Goal: Use online tool/utility: Use online tool/utility

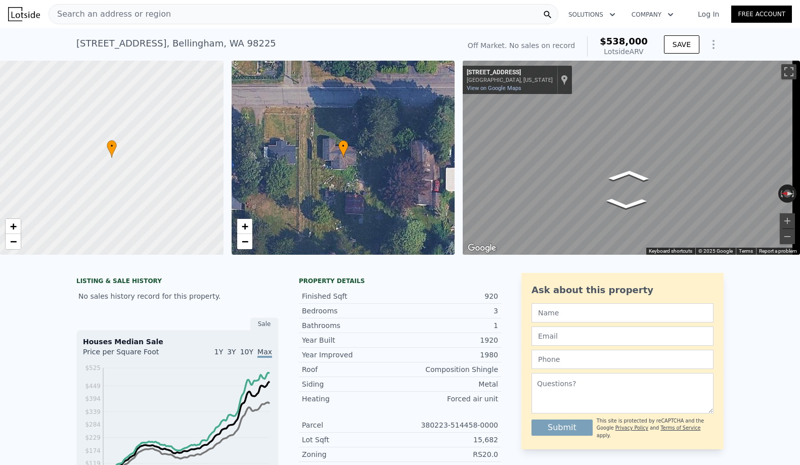
click at [504, 19] on div "Search an address or region" at bounding box center [304, 14] width 510 height 20
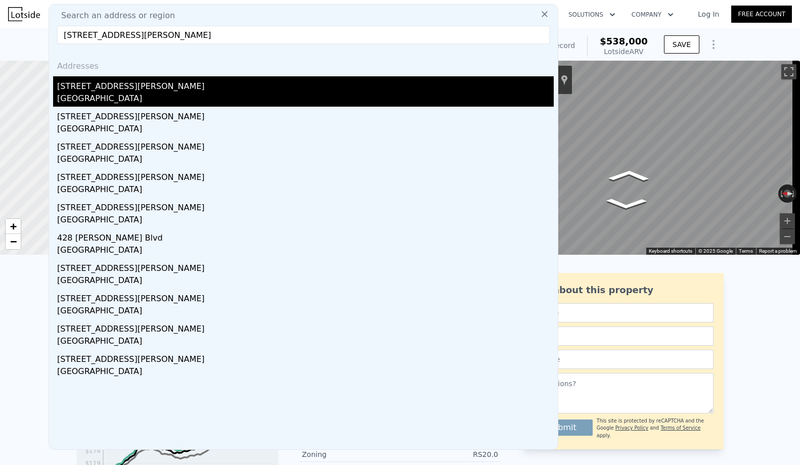
type input "[STREET_ADDRESS][PERSON_NAME]"
click at [386, 91] on div "[STREET_ADDRESS][PERSON_NAME]" at bounding box center [305, 84] width 497 height 16
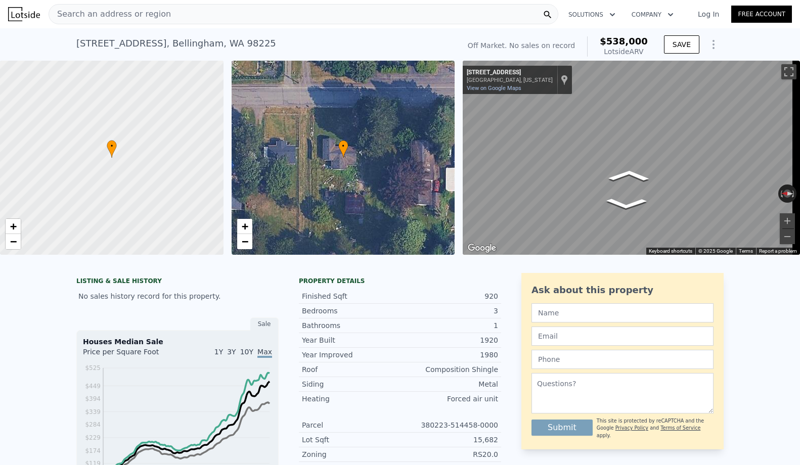
type input "3"
type input "4"
type input "1.5"
type input "3.25"
type input "1558"
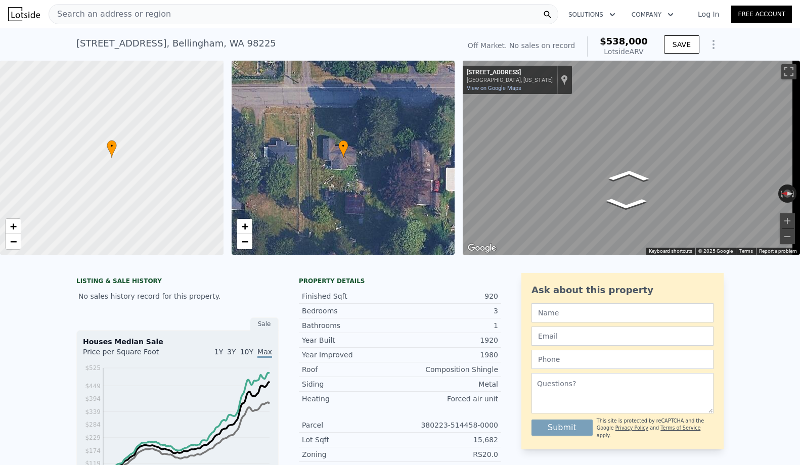
type input "3738"
type input "4356"
type input "14418"
type input "$ 2,449,000"
type input "8"
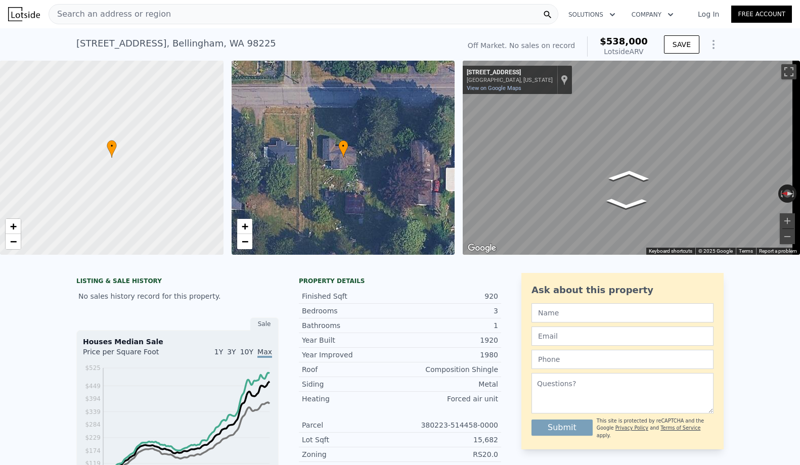
type input "$ 438,104"
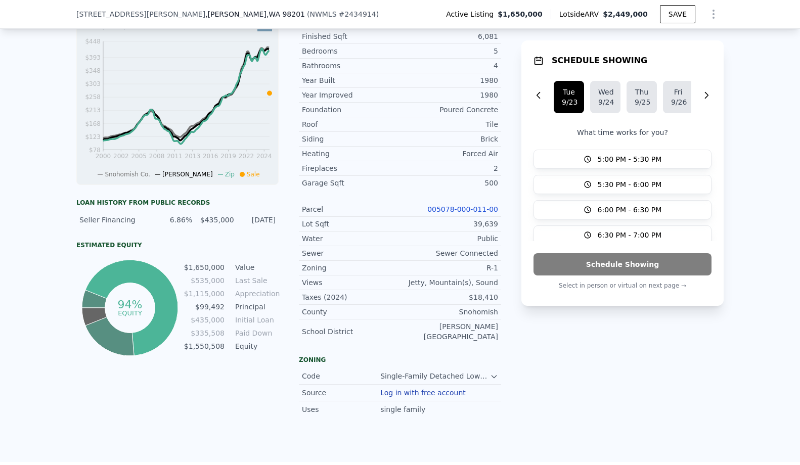
scroll to position [672, 0]
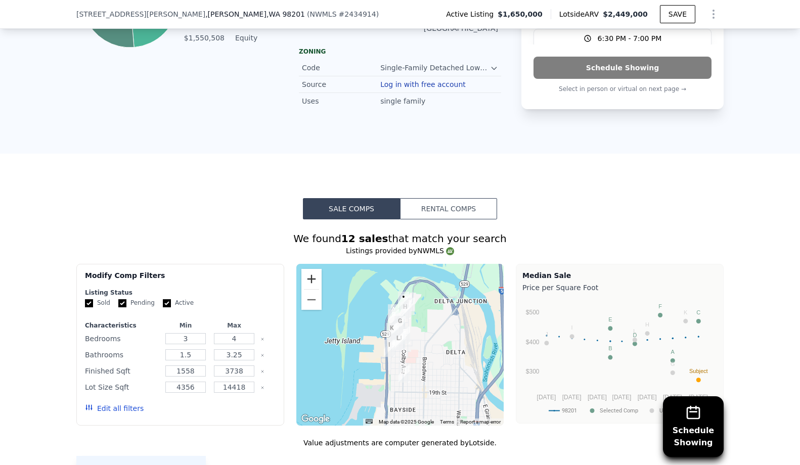
click at [305, 272] on button "Zoom in" at bounding box center [311, 279] width 20 height 20
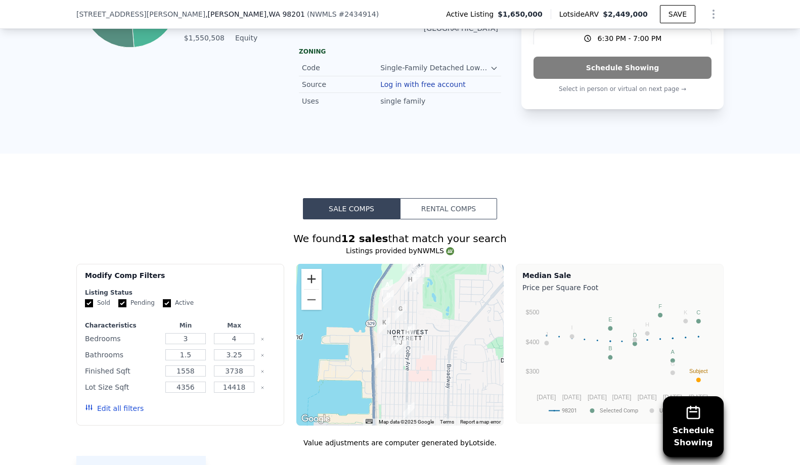
click at [305, 272] on button "Zoom in" at bounding box center [311, 279] width 20 height 20
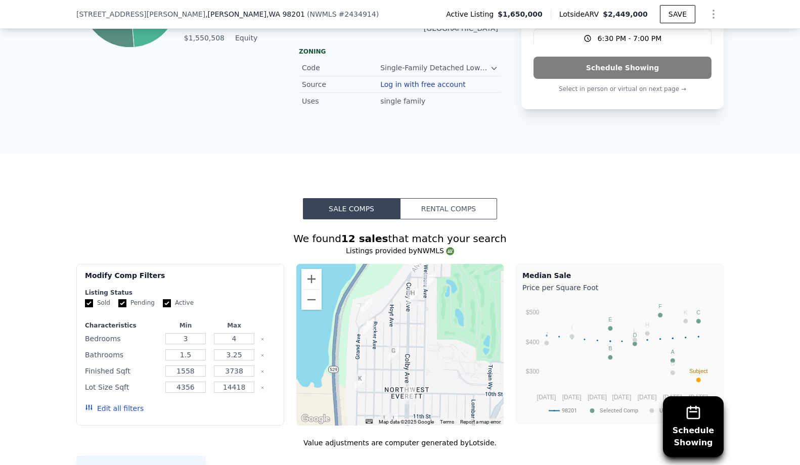
drag, startPoint x: 361, startPoint y: 347, endPoint x: 365, endPoint y: 374, distance: 27.7
click at [362, 375] on div at bounding box center [400, 345] width 208 height 162
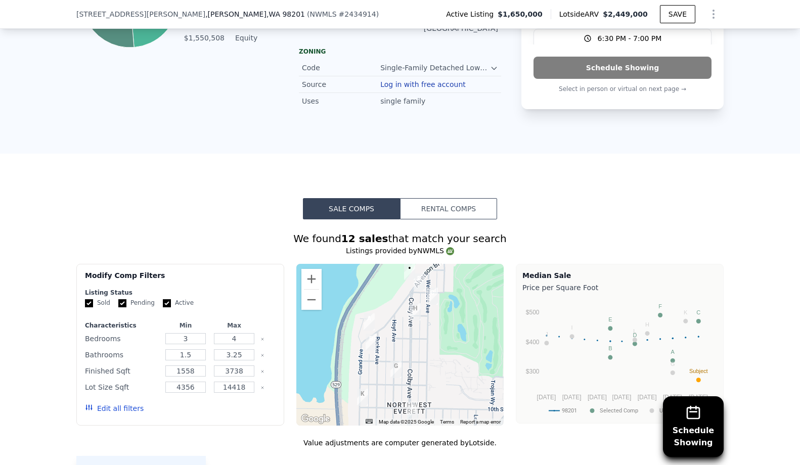
click at [372, 368] on div at bounding box center [400, 345] width 208 height 162
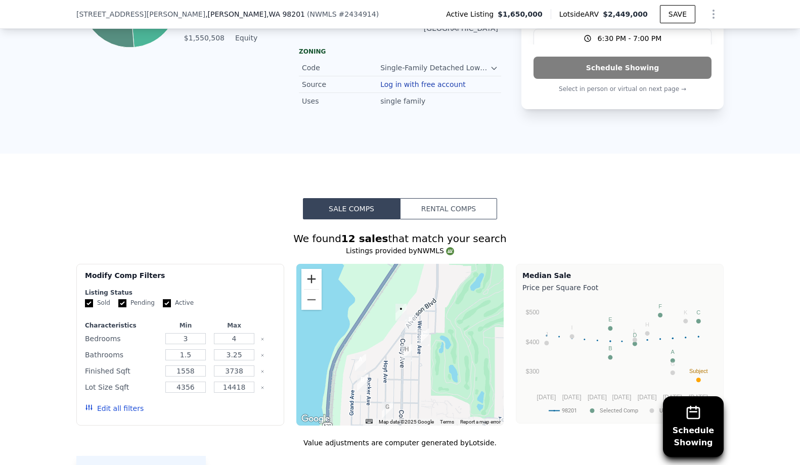
click at [317, 278] on button "Zoom in" at bounding box center [311, 279] width 20 height 20
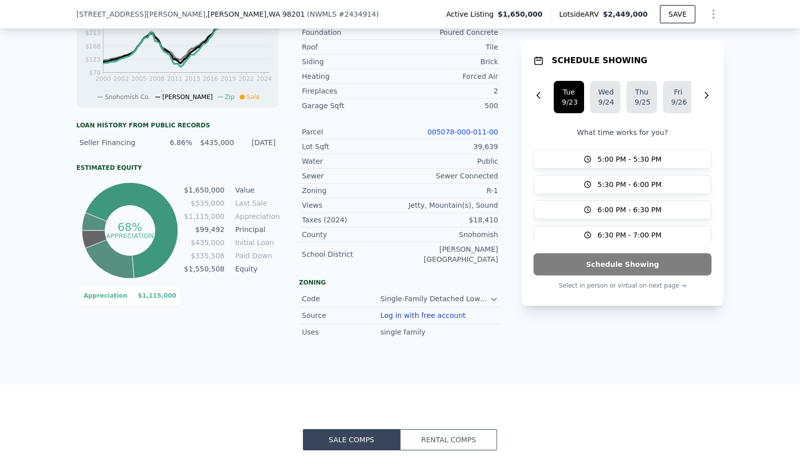
scroll to position [442, 0]
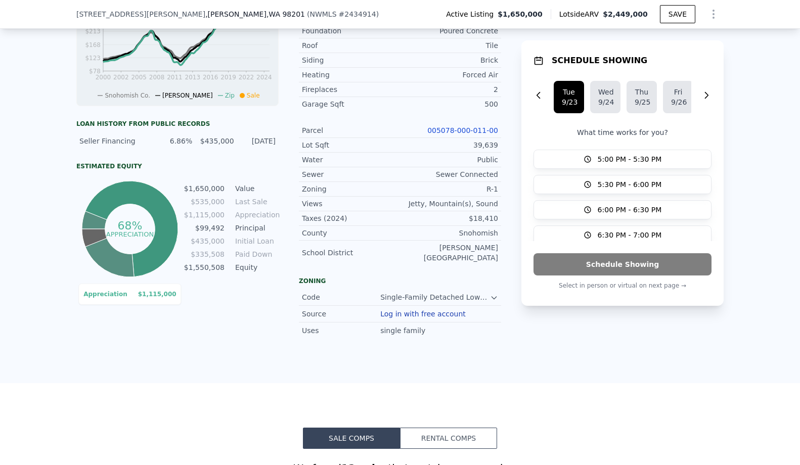
click at [476, 135] on link "005078-000-011-00" at bounding box center [462, 130] width 71 height 8
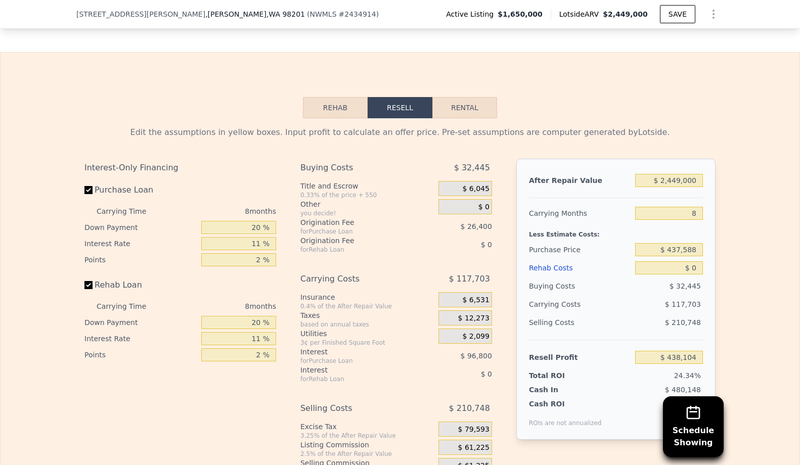
scroll to position [1469, 0]
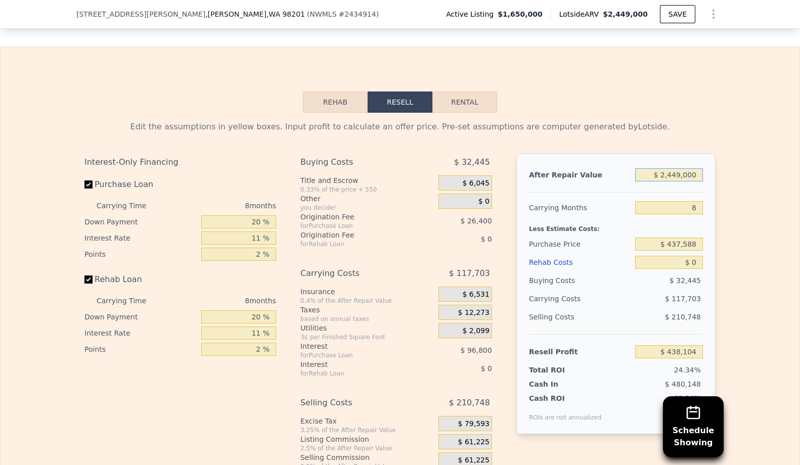
drag, startPoint x: 656, startPoint y: 180, endPoint x: 708, endPoint y: 182, distance: 51.6
click at [708, 182] on div "After Repair Value $ 2,449,000 Carrying Months 8 Less Estimate Costs: Purchase …" at bounding box center [615, 293] width 199 height 281
type input "$ 2,449,000"
type input "$ 13"
type input "-$ 1,794,154"
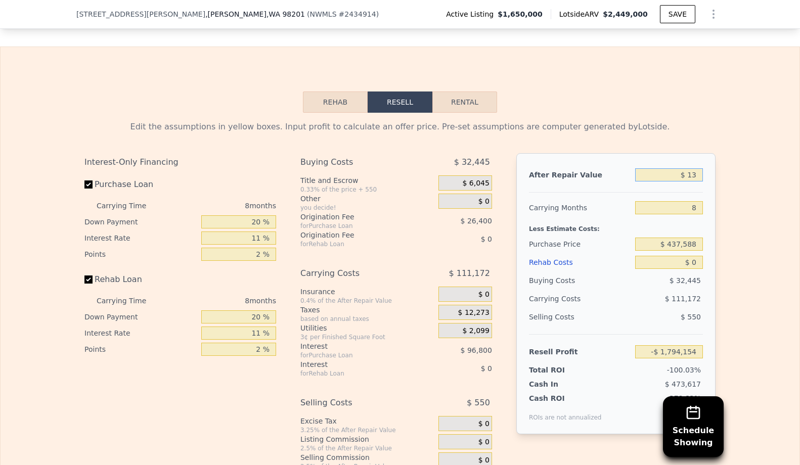
type input "$ 130"
type input "-$ 1,794,047"
type input "$ 1,300"
type input "-$ 1,792,982"
type input "$ 13,000"
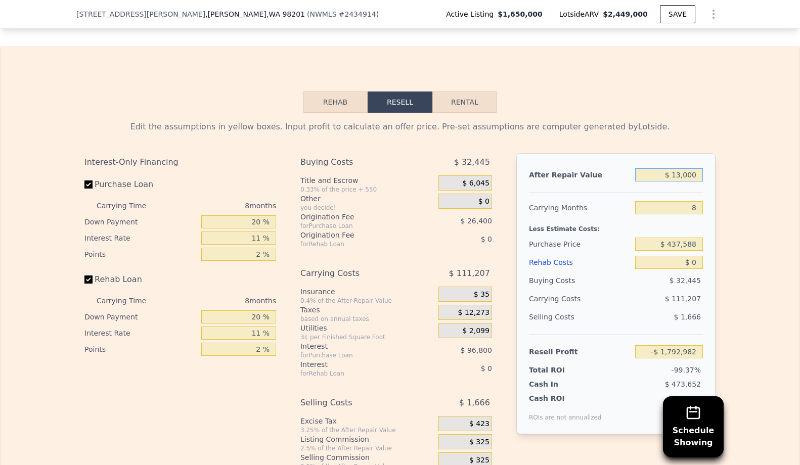
type input "-$ 1,782,318"
type input "$ 130,000"
type input "-$ 1,675,672"
type input "$ 1,300,000"
type input "-$ 609,213"
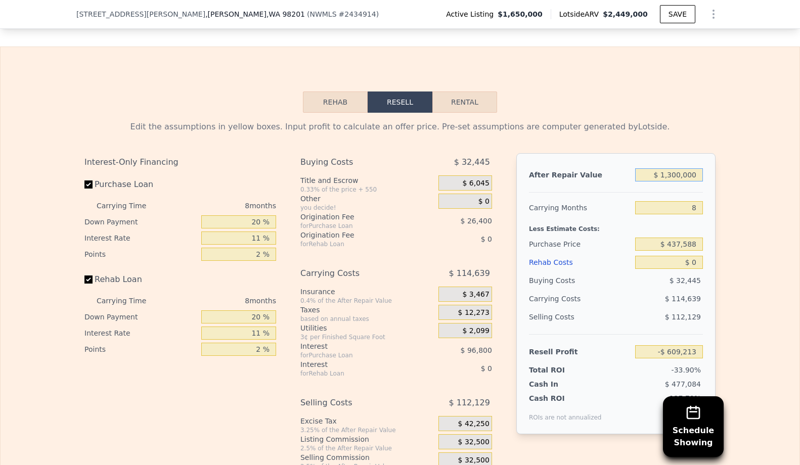
type input "$ 1,300,000"
type input "9"
type input "-$ 623,544"
type input "9"
type input "$ 1,500,000"
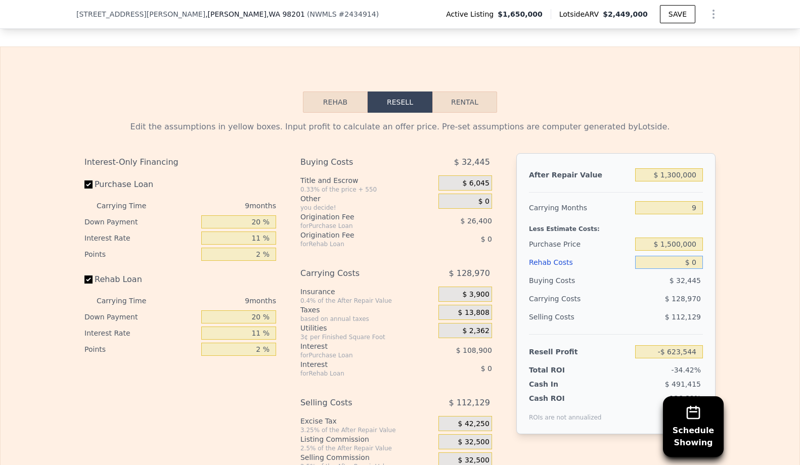
type input "-$ 460,744"
type input "$ 4"
type input "-$ 460,748"
type input "$ 45"
type input "-$ 460,790"
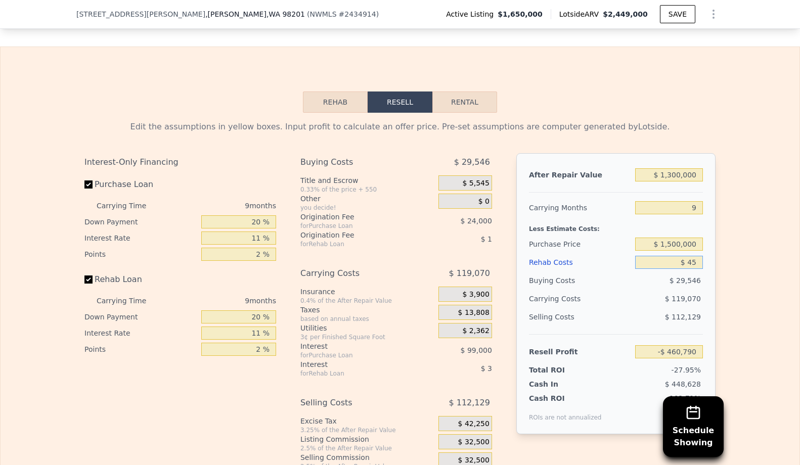
type input "$ 450"
type input "-$ 461,228"
type input "$ 4,500"
type input "-$ 465,613"
type input "$ 45,000"
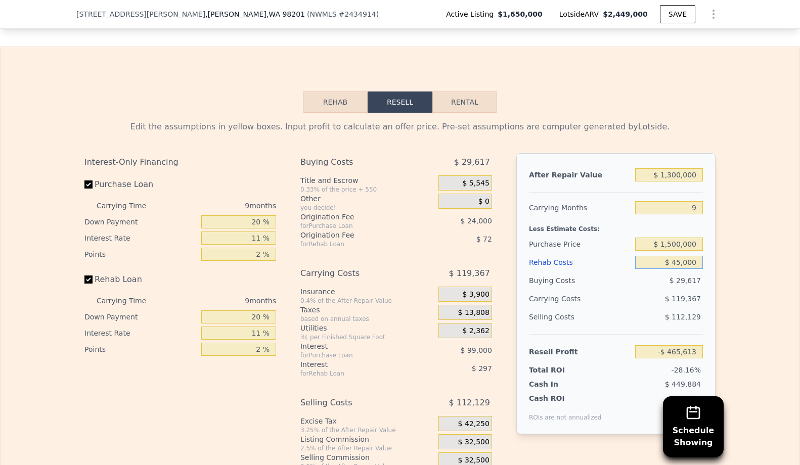
type input "-$ 509,434"
type input "$ 450,000"
type input "-$ 947,644"
type input "$ 450,000"
drag, startPoint x: 651, startPoint y: 182, endPoint x: 709, endPoint y: 184, distance: 57.7
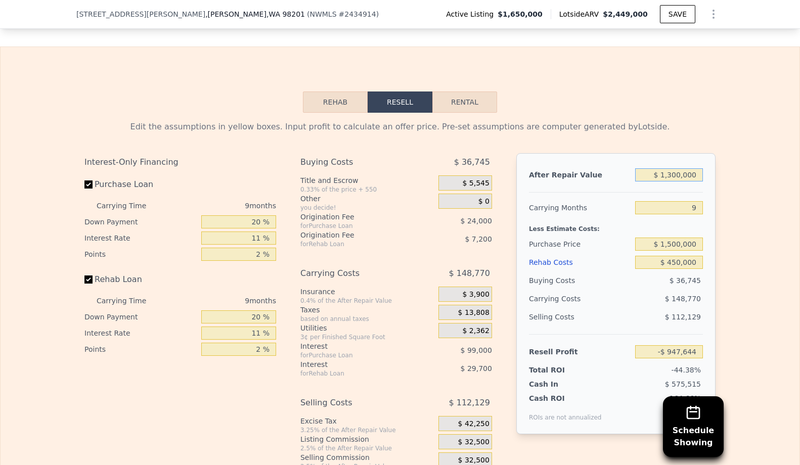
click at [709, 184] on div "After Repair Value $ 1,300,000 Carrying Months 9 Less Estimate Costs: Purchase …" at bounding box center [615, 293] width 199 height 281
type input "$ 2"
type input "-$ 2,132,163"
type input "$ 23"
type input "-$ 2,132,145"
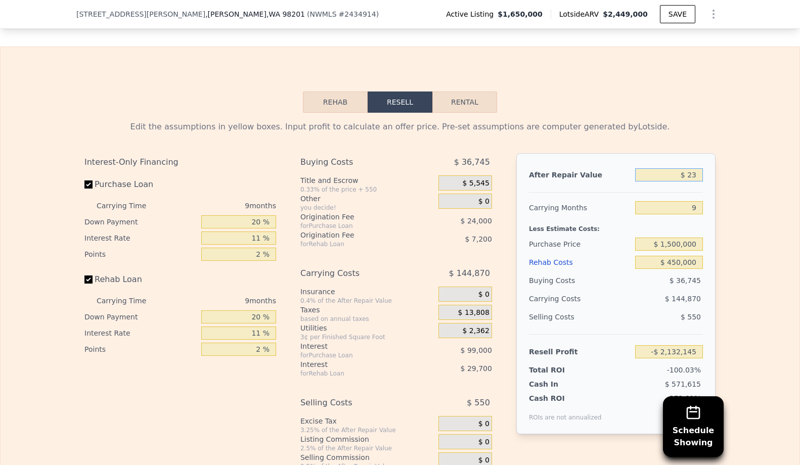
type input "$ 230"
type input "-$ 2,131,956"
type input "$ 2,300"
type input "-$ 2,130,071"
type input "$ 23,000"
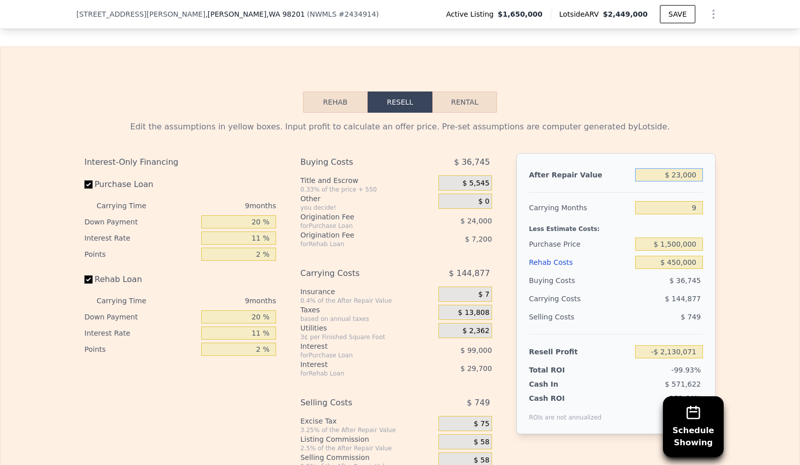
type input "-$ 2,111,209"
type input "$ 230,000"
type input "-$ 1,922,596"
type input "$ 2,300,000"
type input "-$ 36,474"
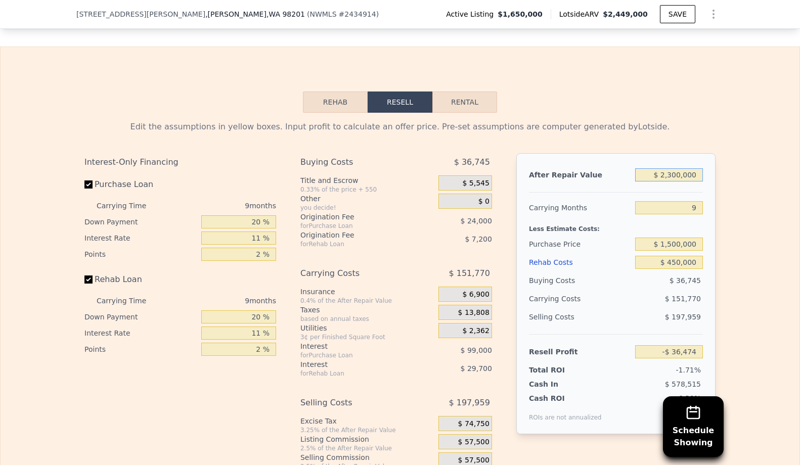
type input "$ 2,300,000"
drag, startPoint x: 657, startPoint y: 250, endPoint x: 718, endPoint y: 250, distance: 60.7
click at [718, 250] on div "Edit the assumptions in yellow boxes. Input profit to calculate an offer price.…" at bounding box center [399, 301] width 647 height 376
type input "$ 1,400,000"
type input "$ 72,056"
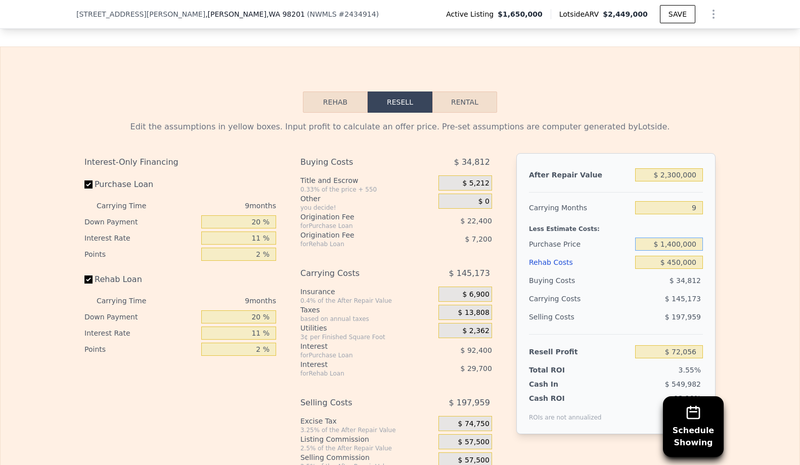
click at [698, 249] on input "$ 1,400,000" at bounding box center [669, 244] width 68 height 13
click at [697, 250] on input "$ 1,400,000" at bounding box center [669, 244] width 68 height 13
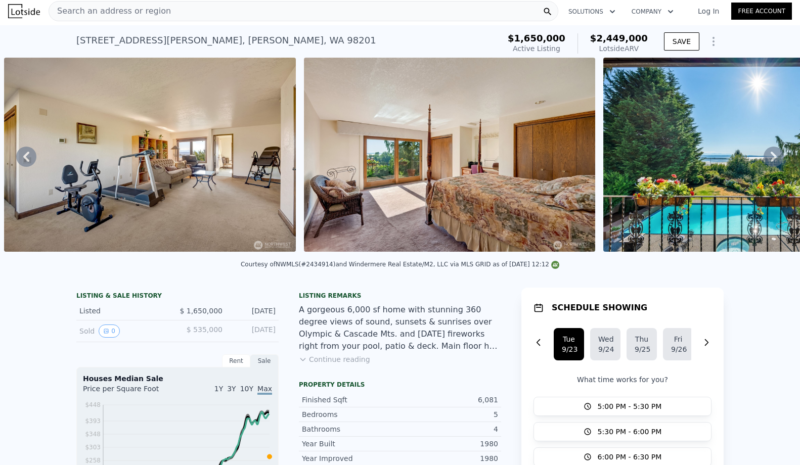
scroll to position [0, 0]
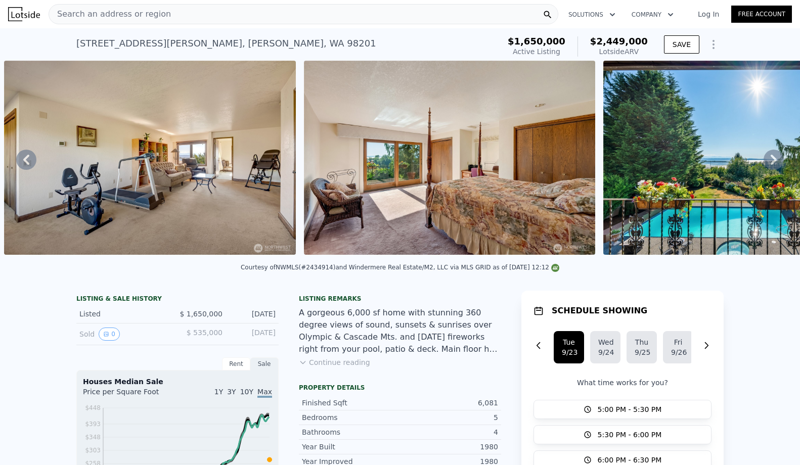
click at [133, 16] on span "Search an address or region" at bounding box center [110, 14] width 122 height 12
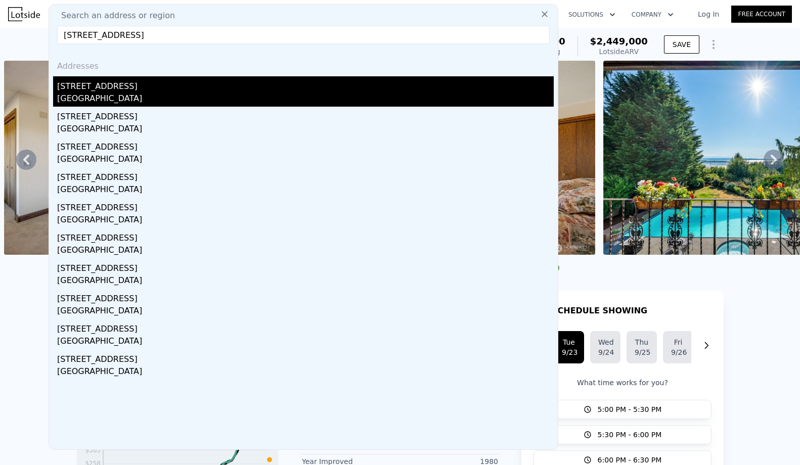
type input "[STREET_ADDRESS]"
click at [167, 85] on div "[STREET_ADDRESS]" at bounding box center [305, 84] width 497 height 16
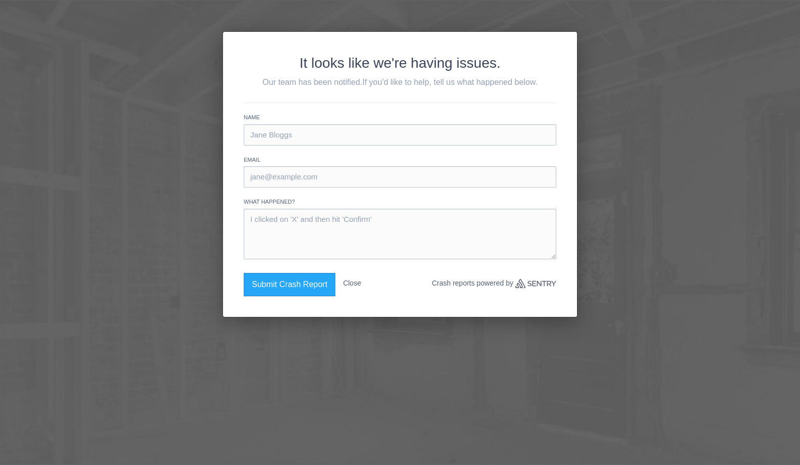
click at [358, 281] on button "Close" at bounding box center [352, 283] width 18 height 21
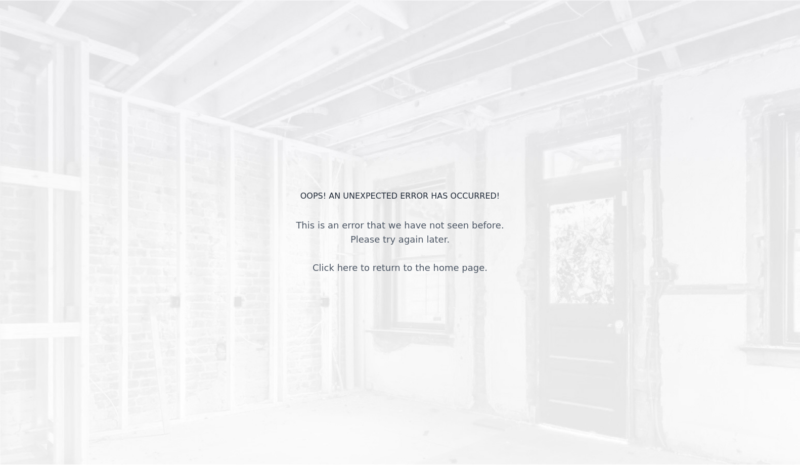
click at [308, 186] on div "OOPS! An unexpected error has occurred! This is an error that we have not seen …" at bounding box center [400, 232] width 800 height 465
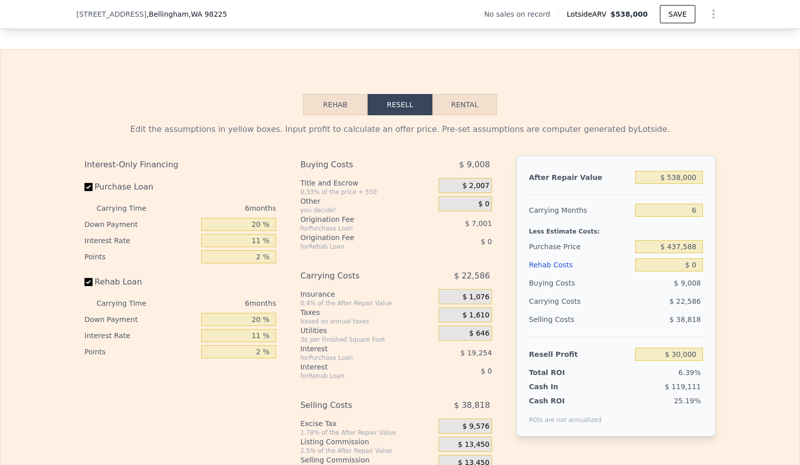
scroll to position [1371, 0]
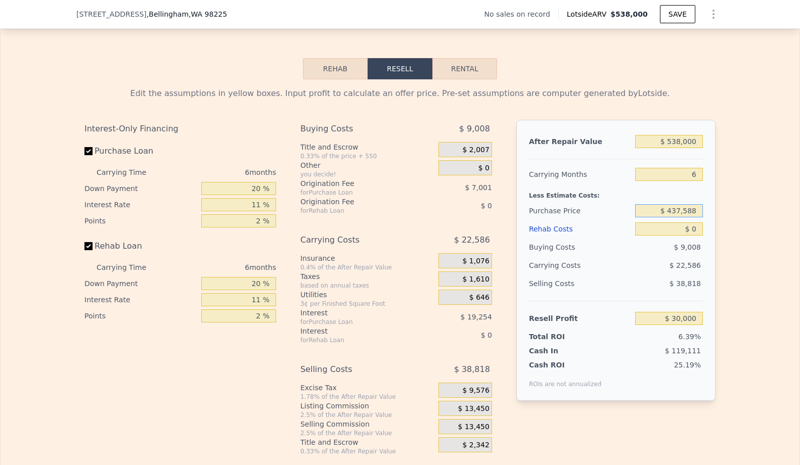
drag, startPoint x: 659, startPoint y: 227, endPoint x: 706, endPoint y: 225, distance: 47.1
click at [706, 225] on div "After Repair Value $ 538,000 Carrying Months 6 Less Estimate Costs: Purchase Pr…" at bounding box center [615, 260] width 199 height 281
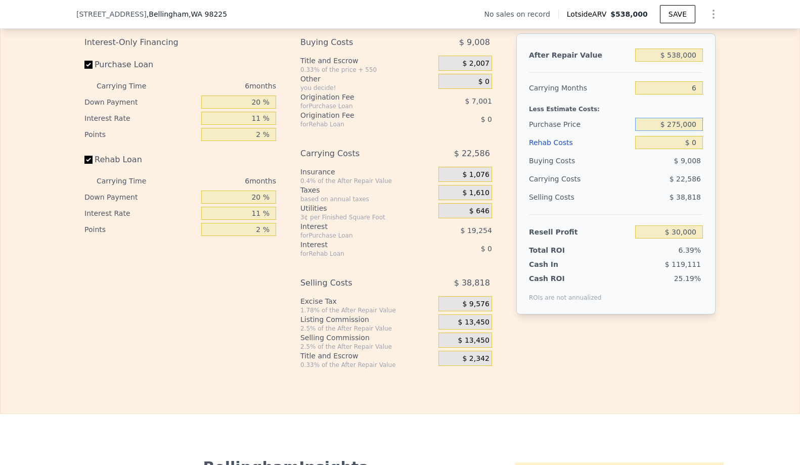
scroll to position [1441, 0]
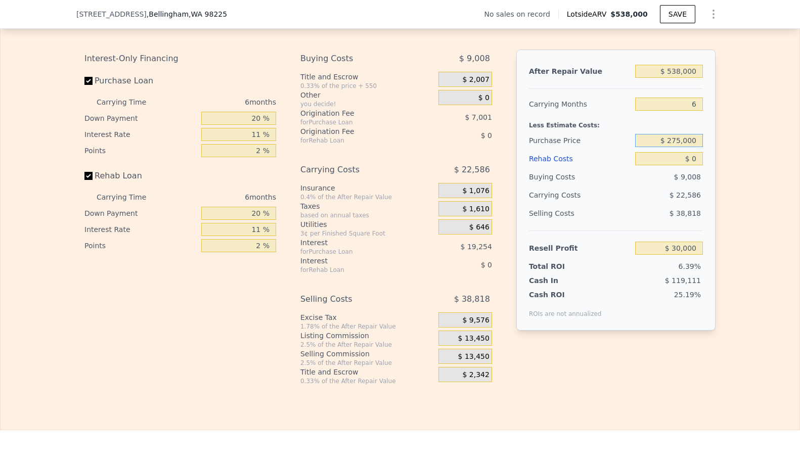
type input "$ 275,000"
type input "$ 202,882"
drag, startPoint x: 697, startPoint y: 182, endPoint x: 707, endPoint y: 181, distance: 9.2
click at [707, 181] on div "After Repair Value $ 538,000 Carrying Months 6 Less Estimate Costs: Purchase Pr…" at bounding box center [615, 190] width 199 height 281
drag, startPoint x: 677, startPoint y: 174, endPoint x: 704, endPoint y: 174, distance: 26.3
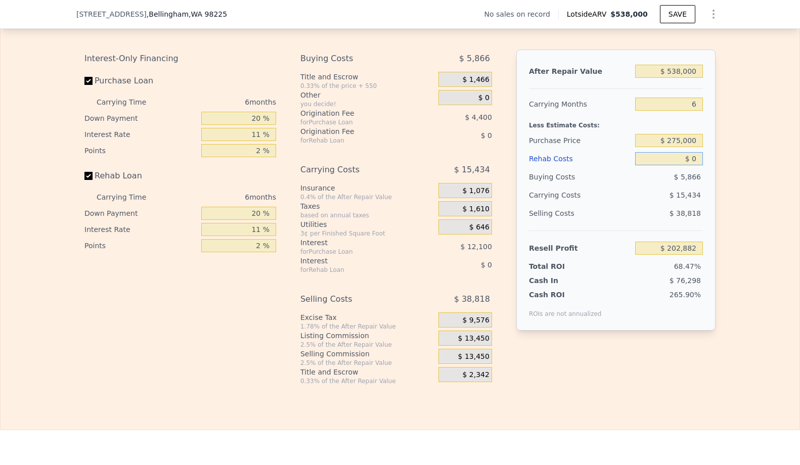
click at [704, 174] on div "After Repair Value $ 538,000 Carrying Months 6 Less Estimate Costs: Purchase Pr…" at bounding box center [615, 190] width 199 height 281
type input "$ 80"
type input "$ 202,795"
type input "$ 800"
type input "$ 202,033"
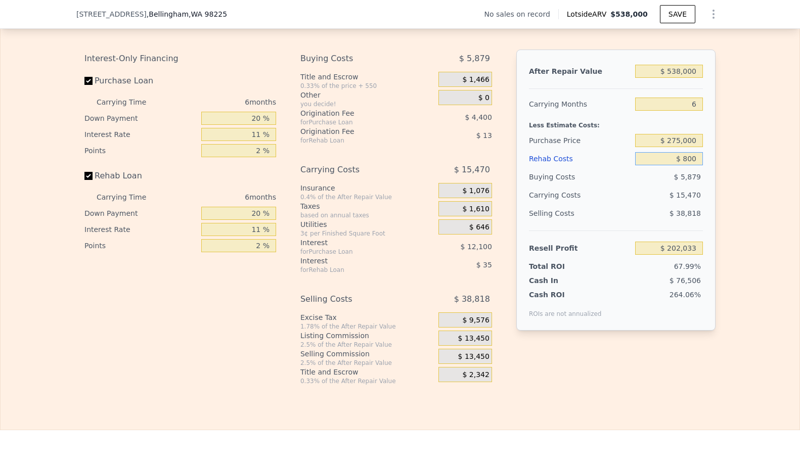
type input "$ 8,000"
type input "$ 194,400"
type input "$ 80,000"
type input "$ 118,080"
type input "$ 80,000"
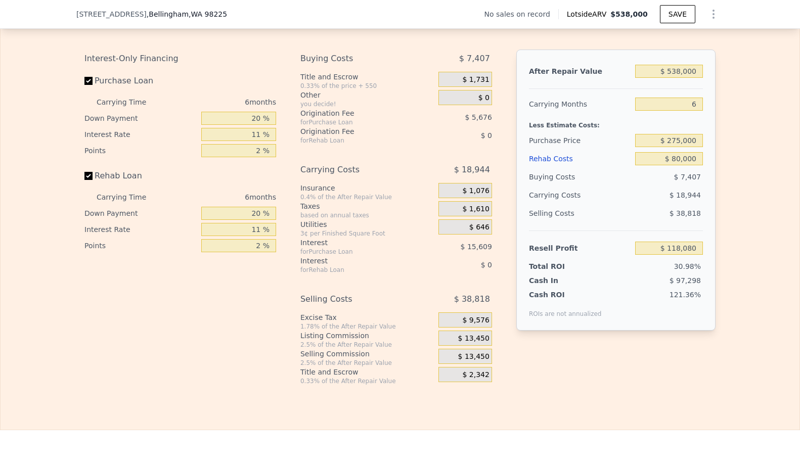
type input "$ 354,751"
type input "$ 0"
type input "$ 118,080"
